Goal: Task Accomplishment & Management: Use online tool/utility

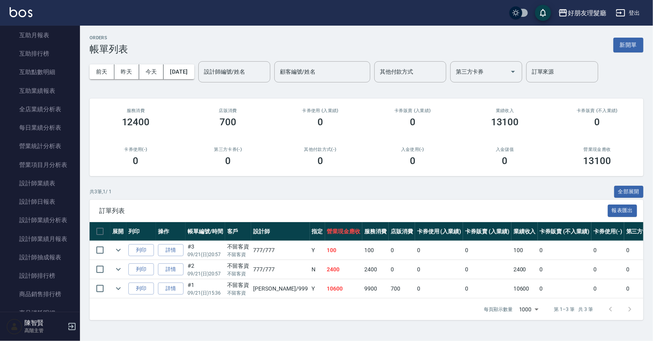
scroll to position [466, 0]
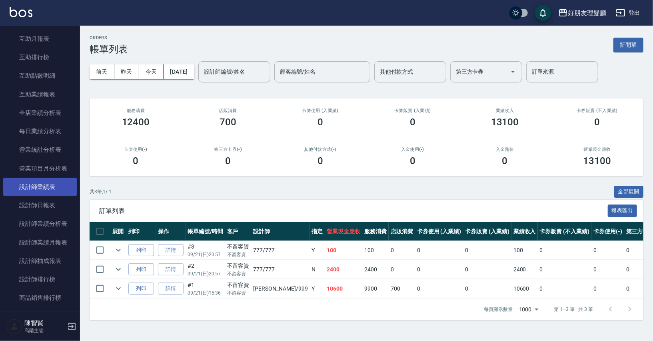
click at [35, 188] on link "設計師業績表" at bounding box center [40, 187] width 74 height 18
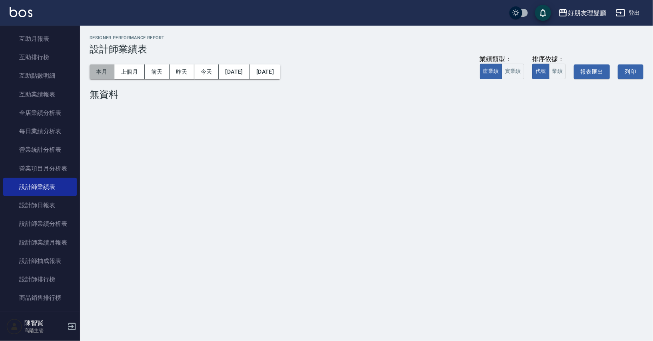
click at [100, 71] on button "本月" at bounding box center [102, 71] width 25 height 15
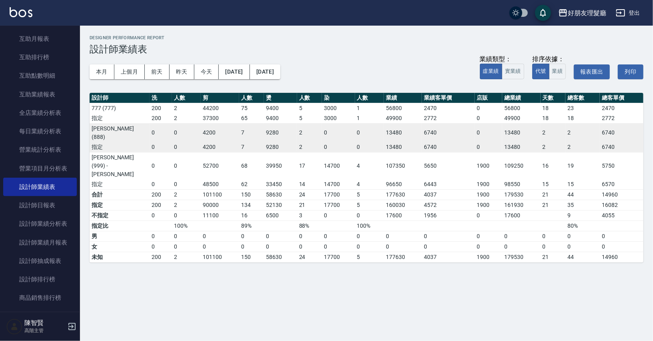
drag, startPoint x: 386, startPoint y: 149, endPoint x: 417, endPoint y: 140, distance: 32.4
click at [417, 141] on tbody "[PHONE_NUMBER] 9400 5 3000 1 56800 2470 0 56800 18 23 2470 指定 200 2 37300 65 94…" at bounding box center [367, 146] width 554 height 86
click at [362, 254] on div "好朋友理髮廳 2025-09 設計師業績表 列印時間： [DATE][PHONE_NUMBER]:01 Designer Performance Report…" at bounding box center [326, 170] width 653 height 341
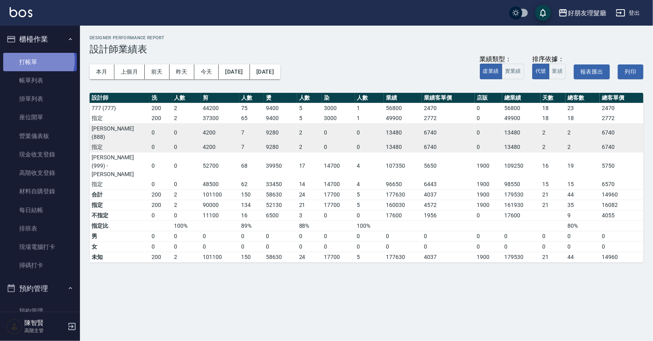
click at [34, 60] on link "打帳單" at bounding box center [40, 62] width 74 height 18
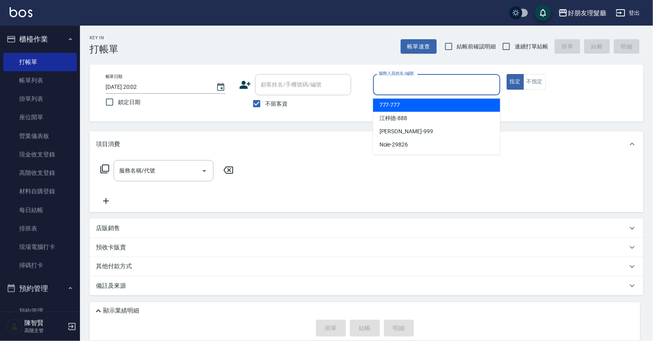
click at [422, 79] on input "服務人員姓名/編號" at bounding box center [437, 85] width 120 height 14
click at [412, 106] on div "777 -777" at bounding box center [436, 104] width 127 height 13
type input "777-777"
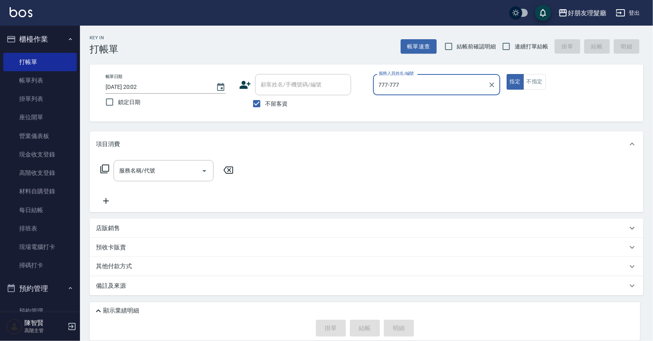
click at [103, 170] on icon at bounding box center [105, 169] width 10 height 10
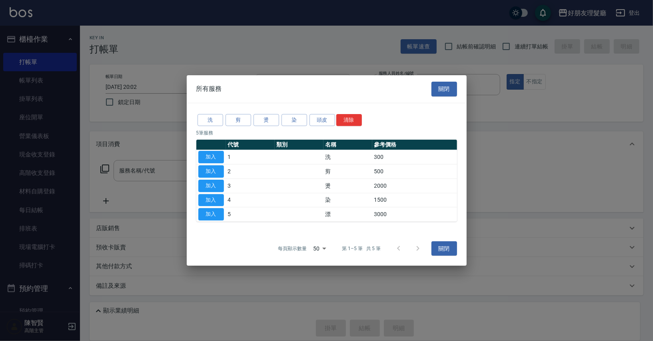
click at [377, 176] on td "500" at bounding box center [414, 171] width 85 height 14
click at [377, 174] on td "500" at bounding box center [414, 171] width 85 height 14
click at [376, 172] on td "500" at bounding box center [414, 171] width 85 height 14
click at [520, 170] on div at bounding box center [326, 170] width 653 height 341
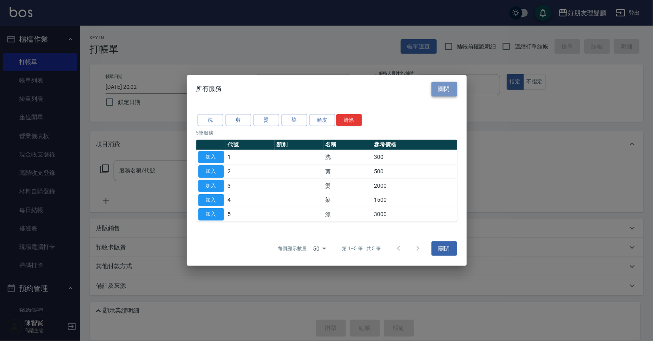
click at [438, 94] on button "關閉" at bounding box center [445, 89] width 26 height 15
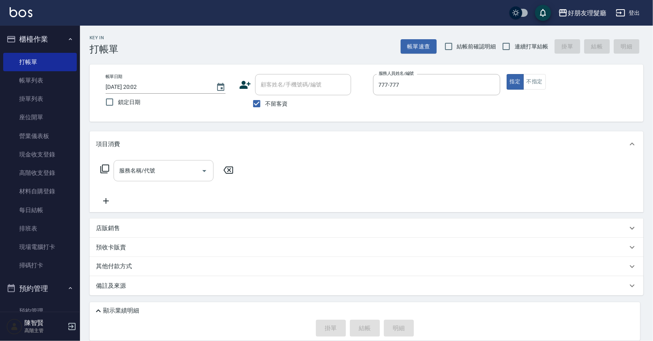
click at [200, 169] on icon "Open" at bounding box center [205, 171] width 10 height 10
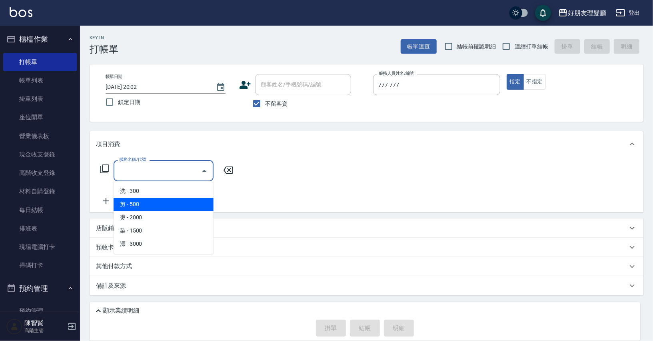
click at [162, 206] on span "剪 - 500" at bounding box center [164, 204] width 100 height 13
type input "剪(2)"
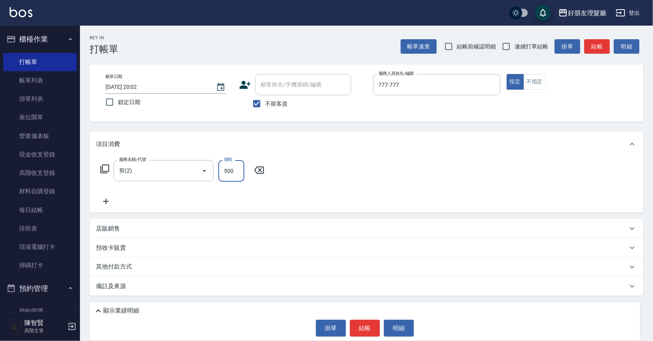
click at [232, 171] on input "500" at bounding box center [231, 171] width 26 height 22
type input "600"
click at [106, 199] on icon at bounding box center [106, 201] width 6 height 6
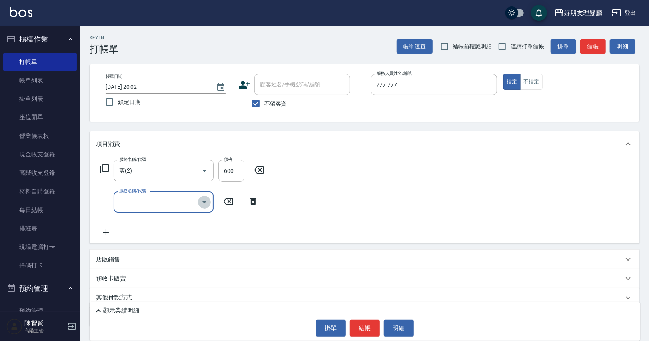
click at [202, 203] on icon "Open" at bounding box center [205, 202] width 10 height 10
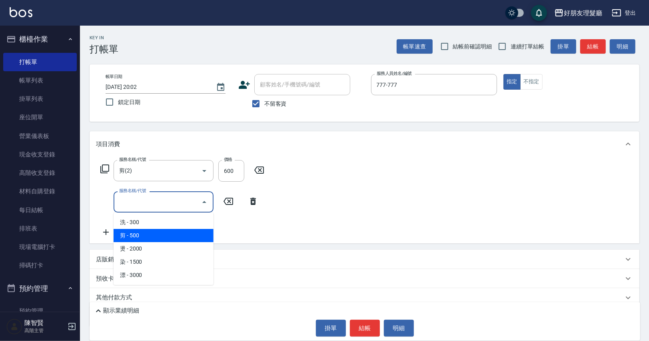
click at [196, 231] on span "剪 - 500" at bounding box center [164, 235] width 100 height 13
type input "剪(2)"
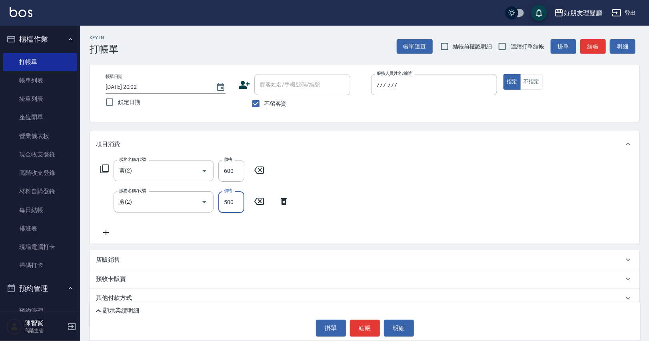
click at [232, 201] on input "500" at bounding box center [231, 202] width 26 height 22
type input "600"
click at [106, 231] on icon at bounding box center [106, 233] width 20 height 10
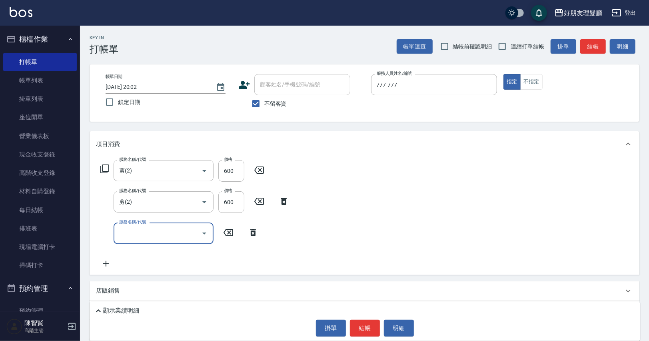
click at [179, 231] on input "服務名稱/代號" at bounding box center [157, 233] width 81 height 14
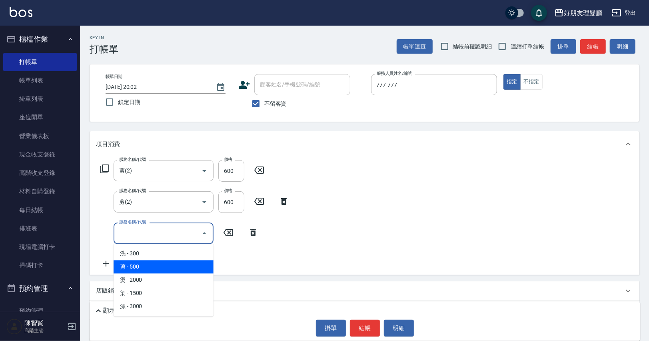
click at [176, 264] on span "剪 - 500" at bounding box center [164, 266] width 100 height 13
type input "剪(2)"
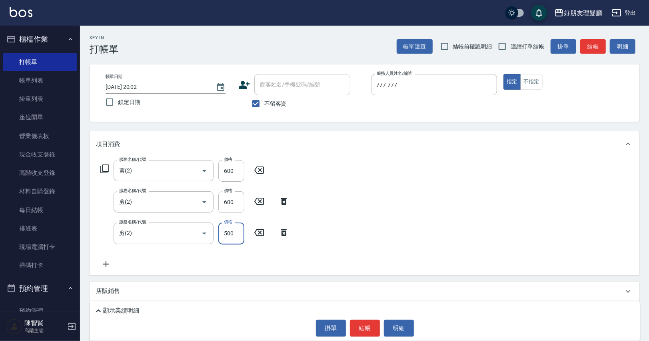
click at [228, 230] on input "500" at bounding box center [231, 233] width 26 height 22
type input "600"
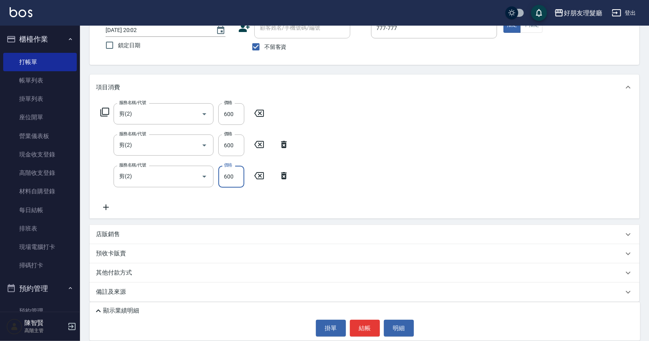
scroll to position [61, 0]
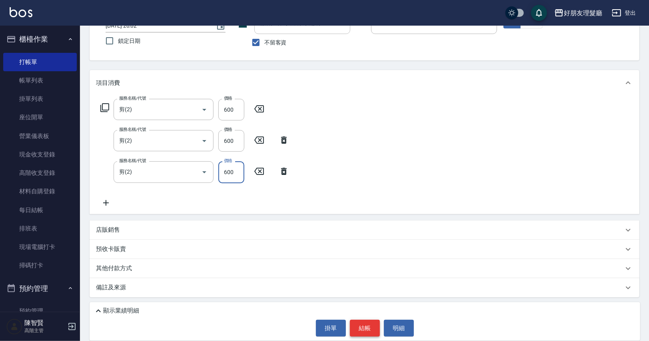
click at [359, 324] on button "結帳" at bounding box center [365, 328] width 30 height 17
